Goal: Task Accomplishment & Management: Use online tool/utility

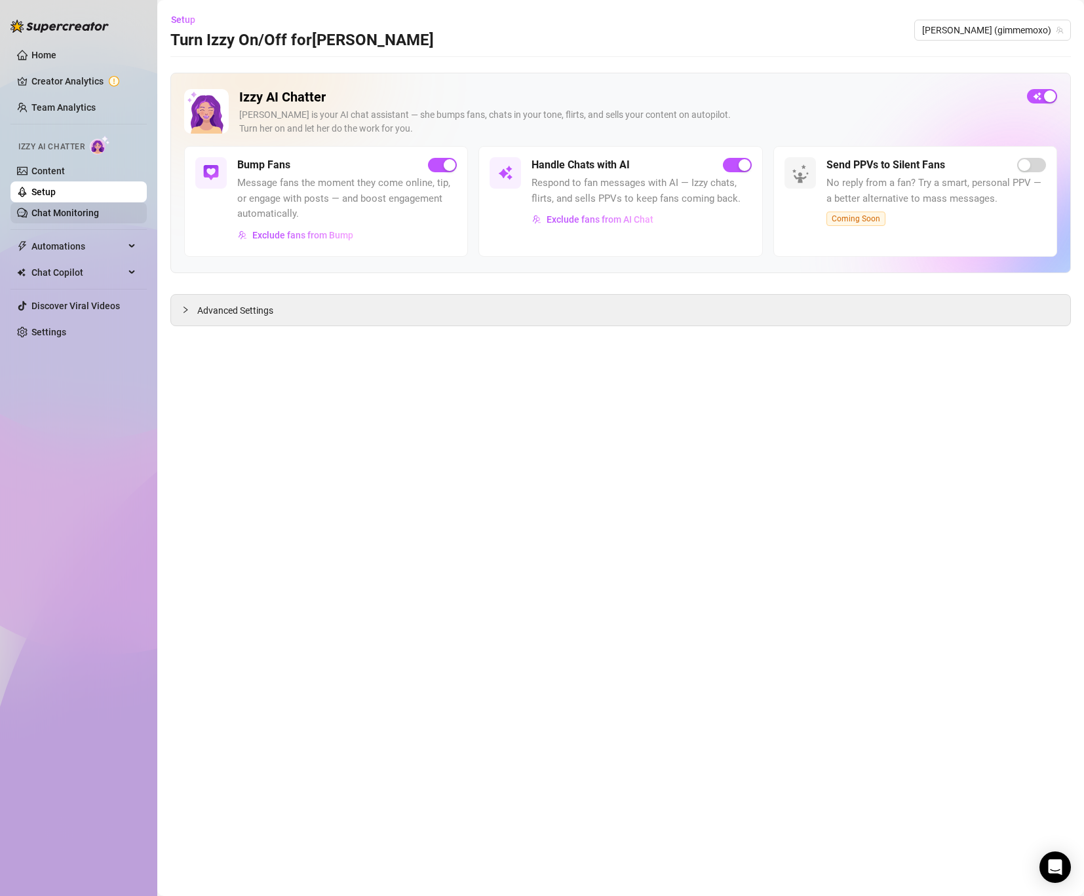
click at [69, 218] on link "Chat Monitoring" at bounding box center [64, 213] width 67 height 10
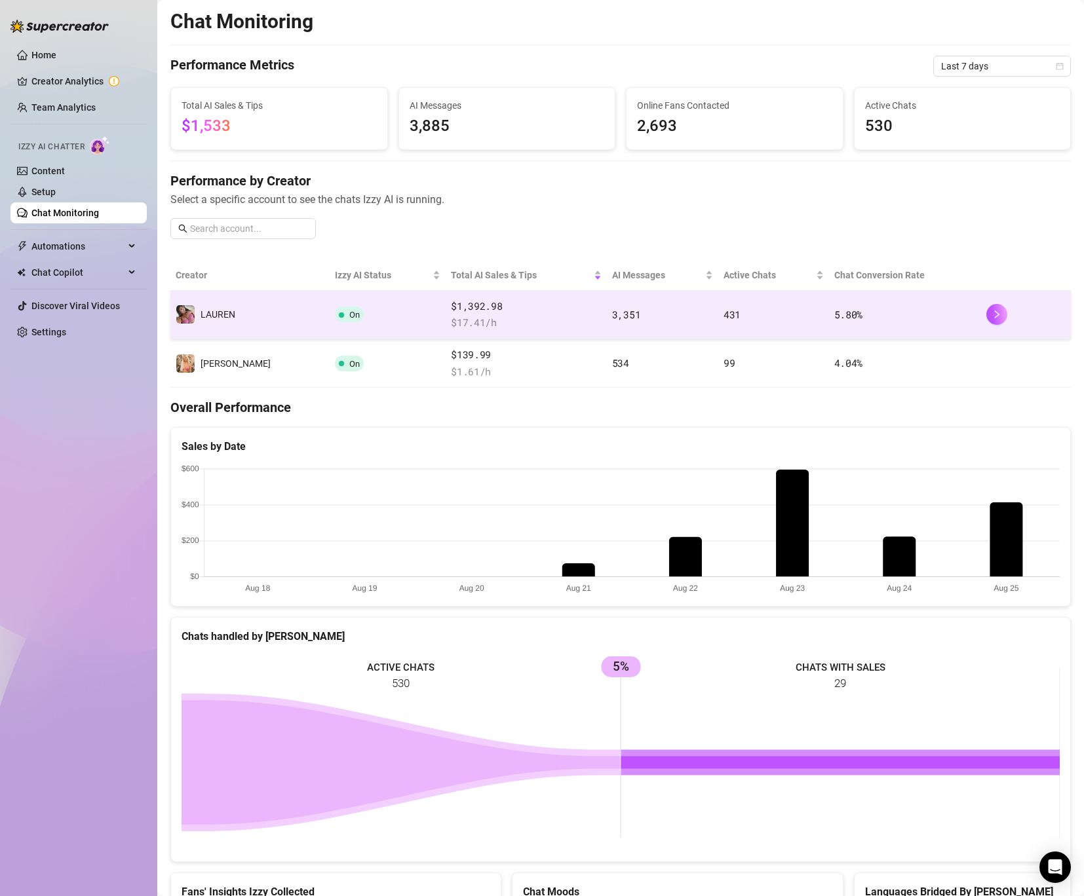
click at [875, 311] on td "5.80 %" at bounding box center [905, 315] width 152 height 48
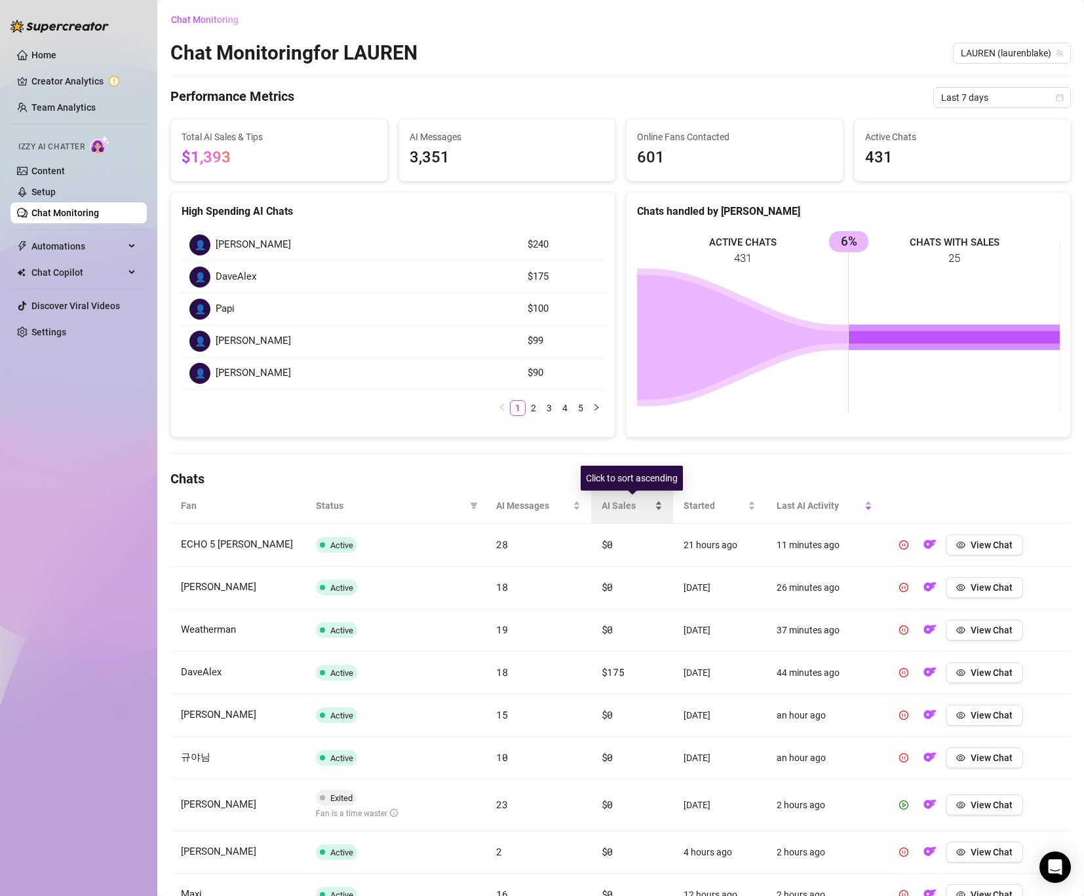
click at [627, 499] on div "AI Sales" at bounding box center [632, 506] width 61 height 14
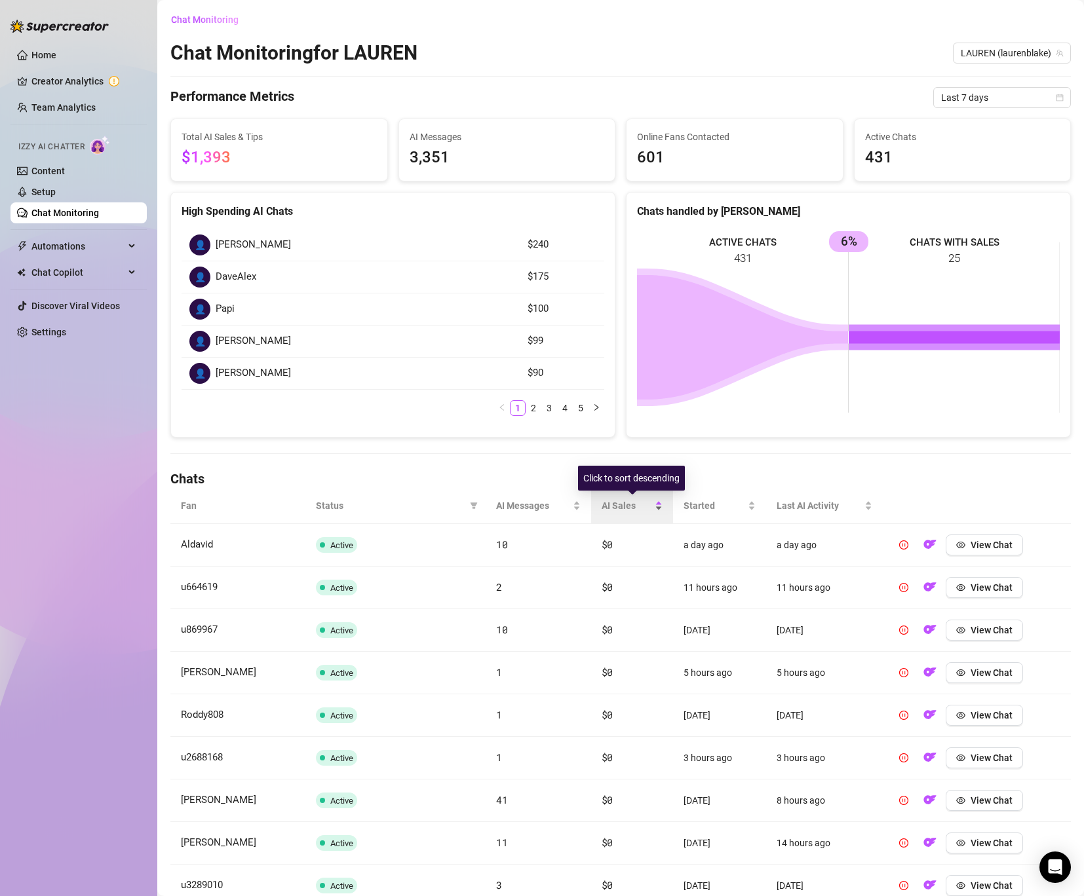
click at [626, 499] on div "AI Sales" at bounding box center [632, 506] width 61 height 14
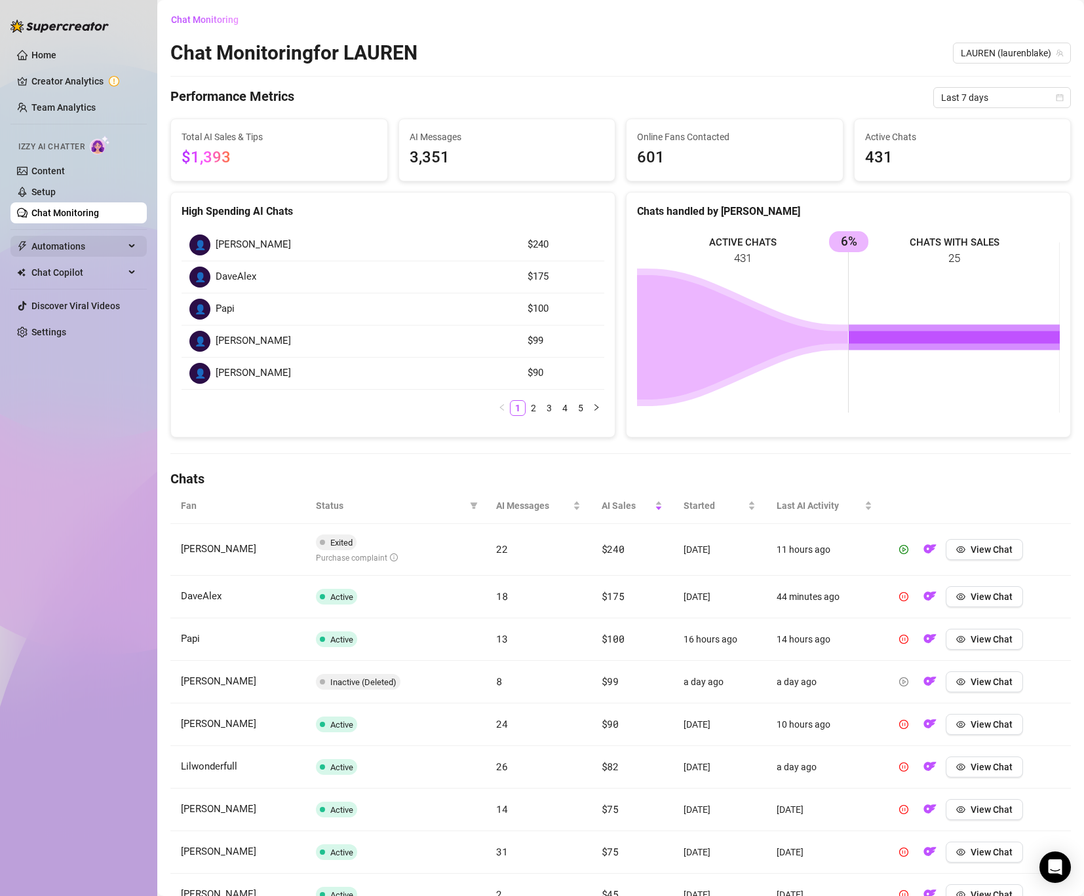
click at [60, 240] on span "Automations" at bounding box center [77, 246] width 93 height 21
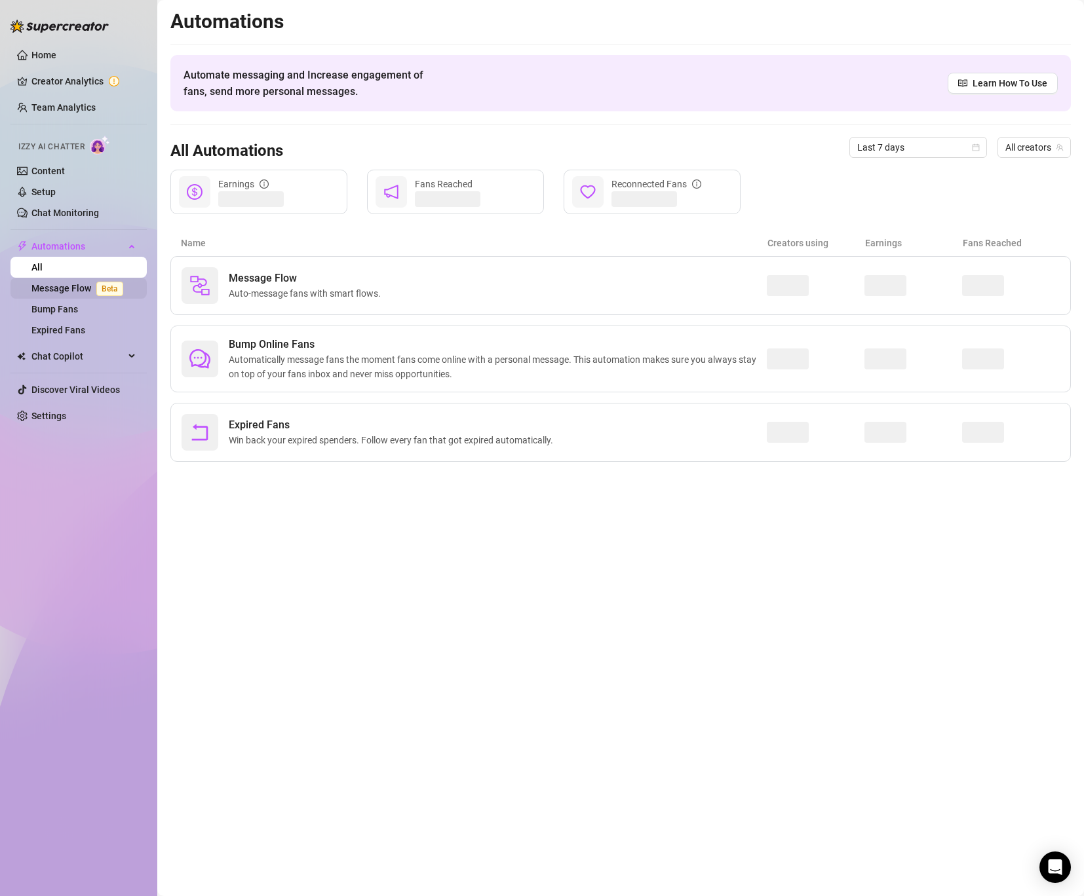
click at [64, 292] on link "Message Flow Beta" at bounding box center [79, 288] width 97 height 10
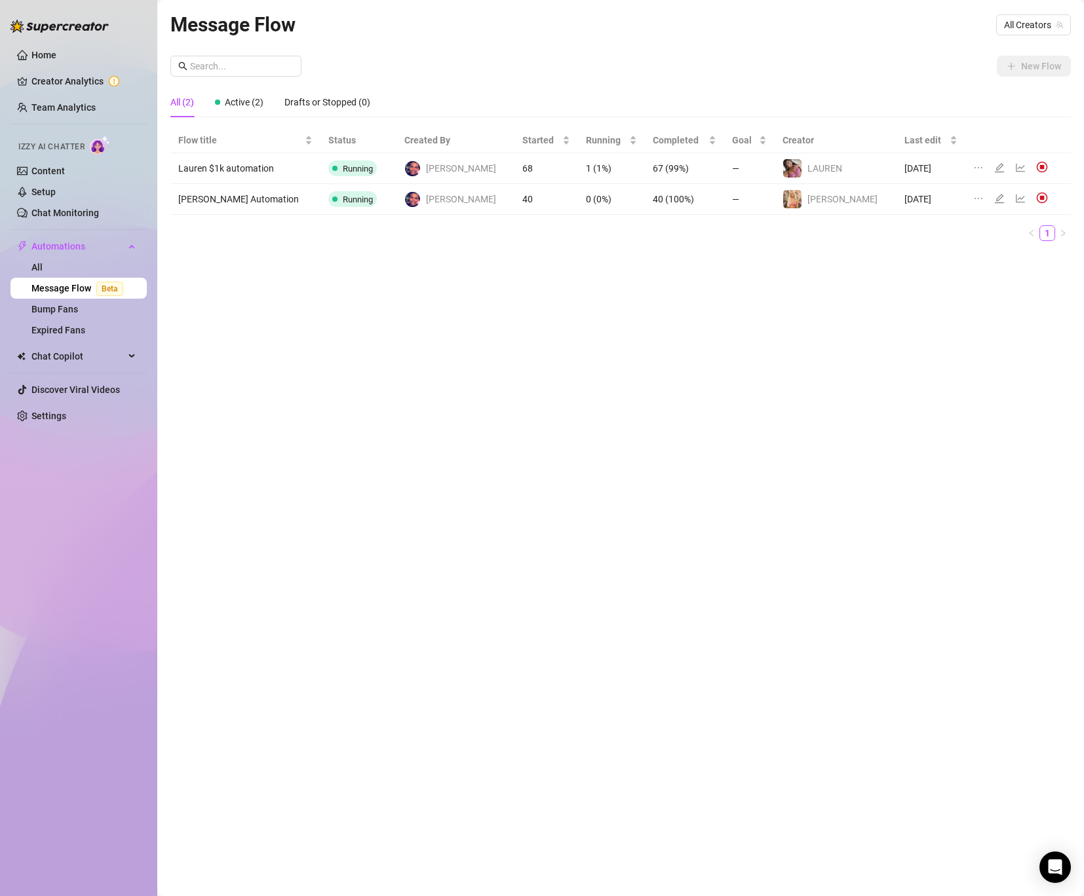
click at [1015, 172] on icon "line-chart" at bounding box center [1020, 167] width 10 height 10
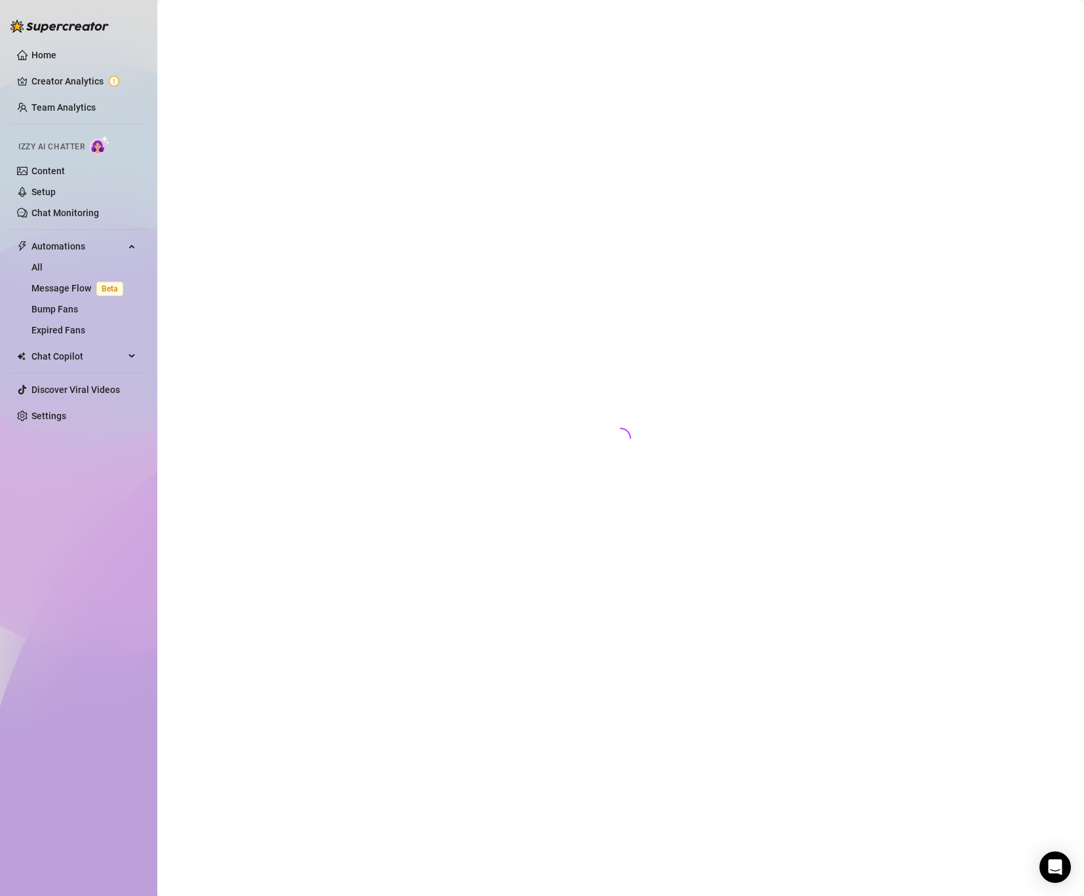
click at [1003, 172] on div at bounding box center [620, 433] width 900 height 848
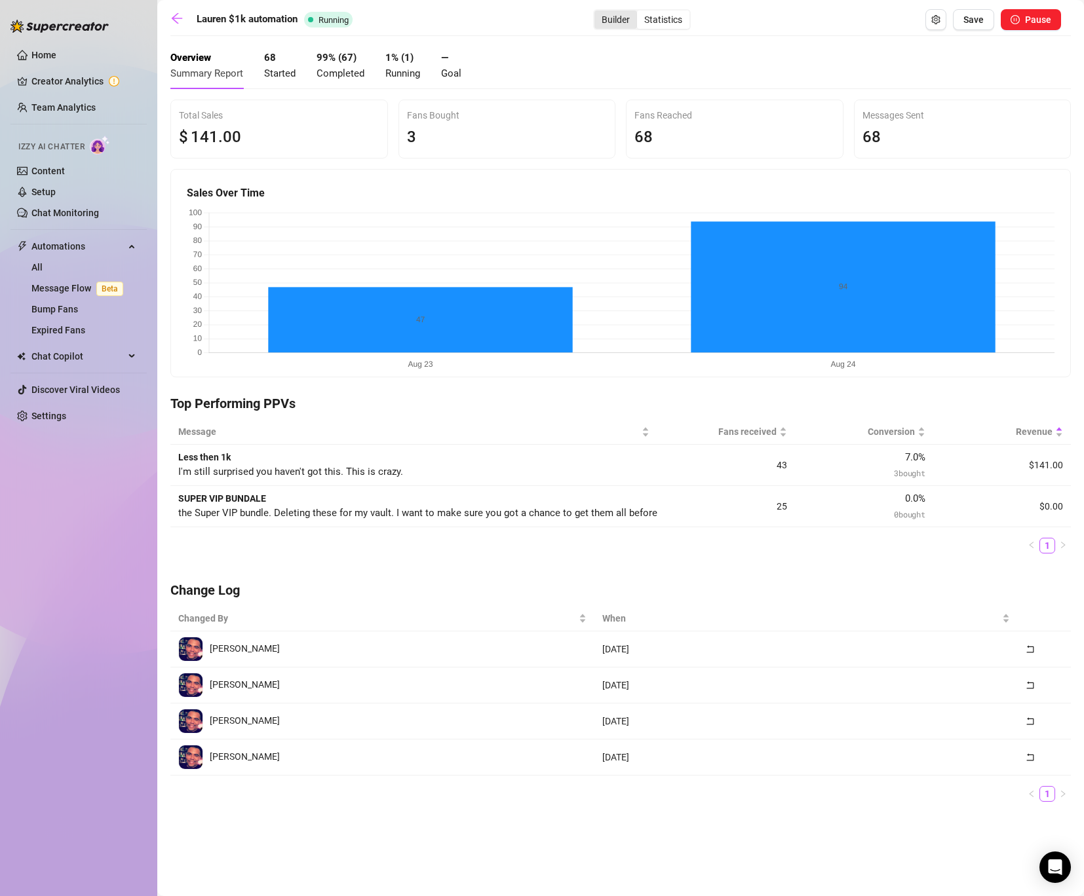
click at [615, 24] on div "Builder" at bounding box center [615, 19] width 43 height 18
click at [598, 12] on input "Builder" at bounding box center [598, 12] width 0 height 0
